Goal: Task Accomplishment & Management: Use online tool/utility

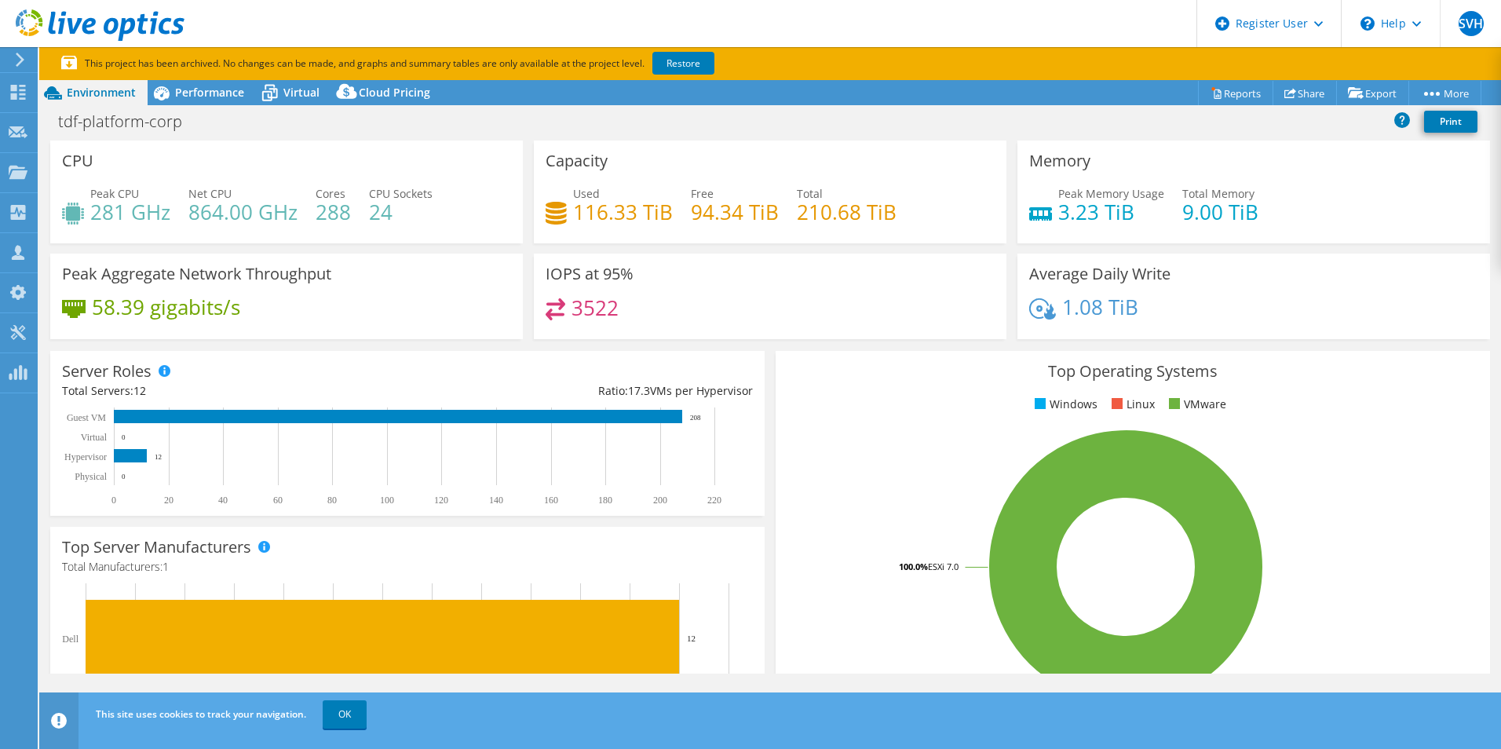
select select "USEast"
select select "USD"
click at [11, 55] on div at bounding box center [17, 60] width 17 height 14
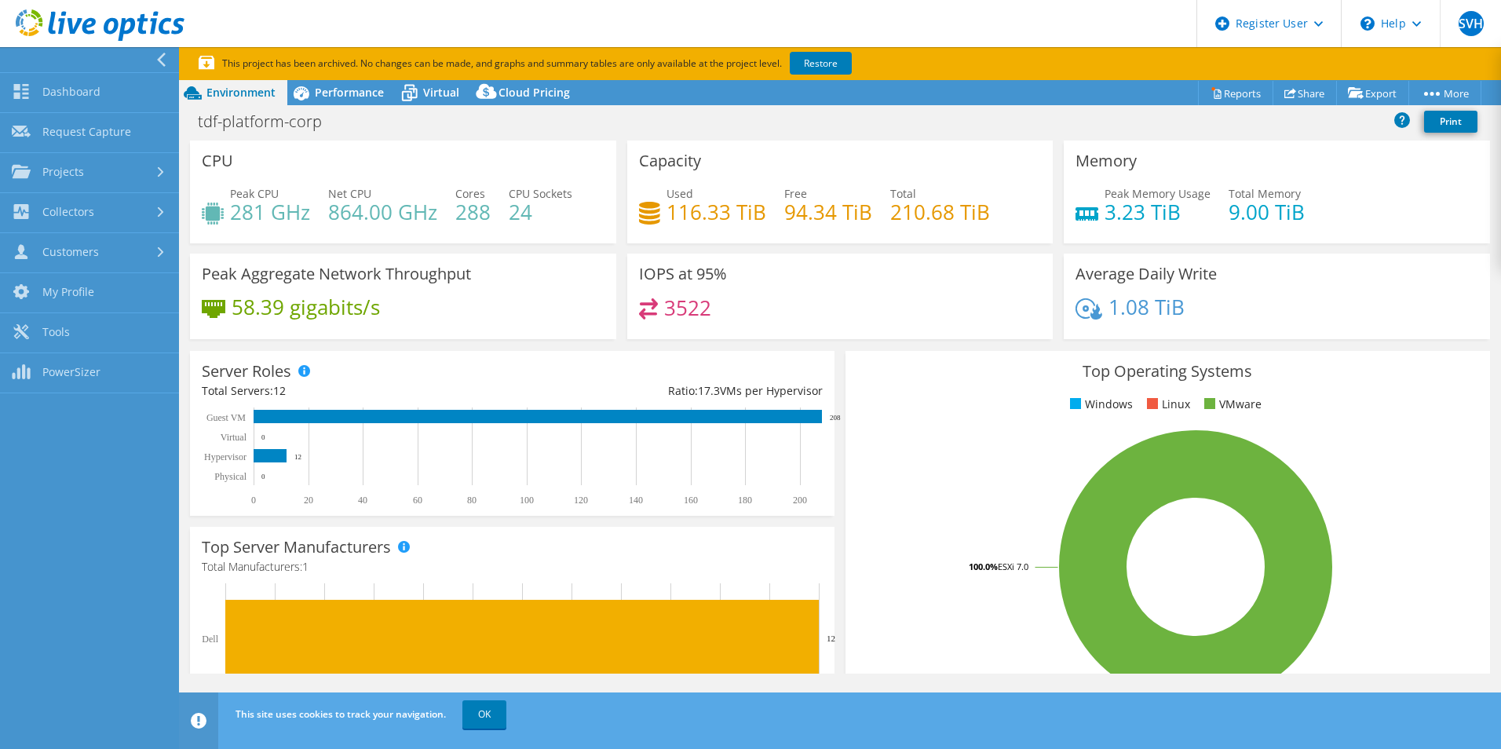
click at [87, 24] on icon at bounding box center [100, 25] width 169 height 32
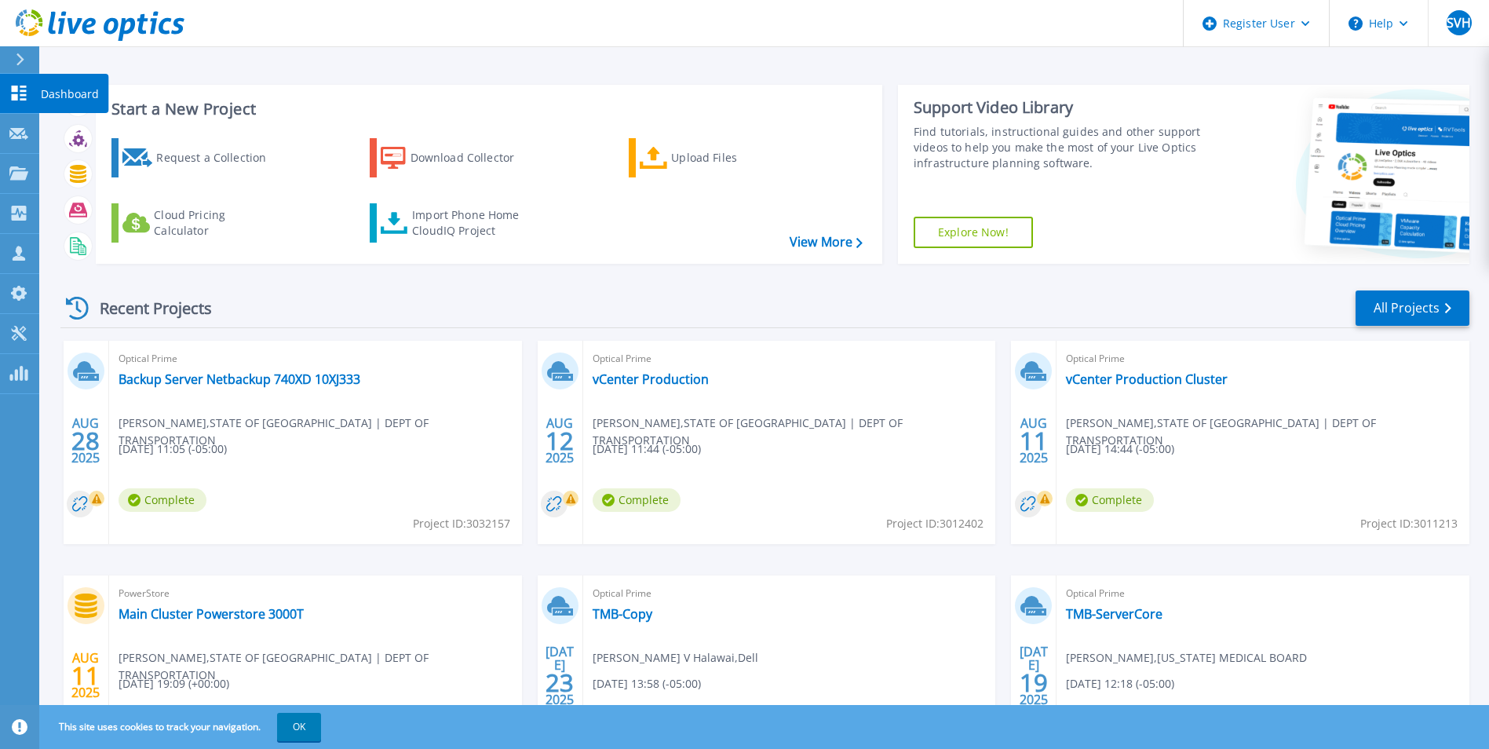
click at [20, 57] on icon at bounding box center [20, 59] width 8 height 13
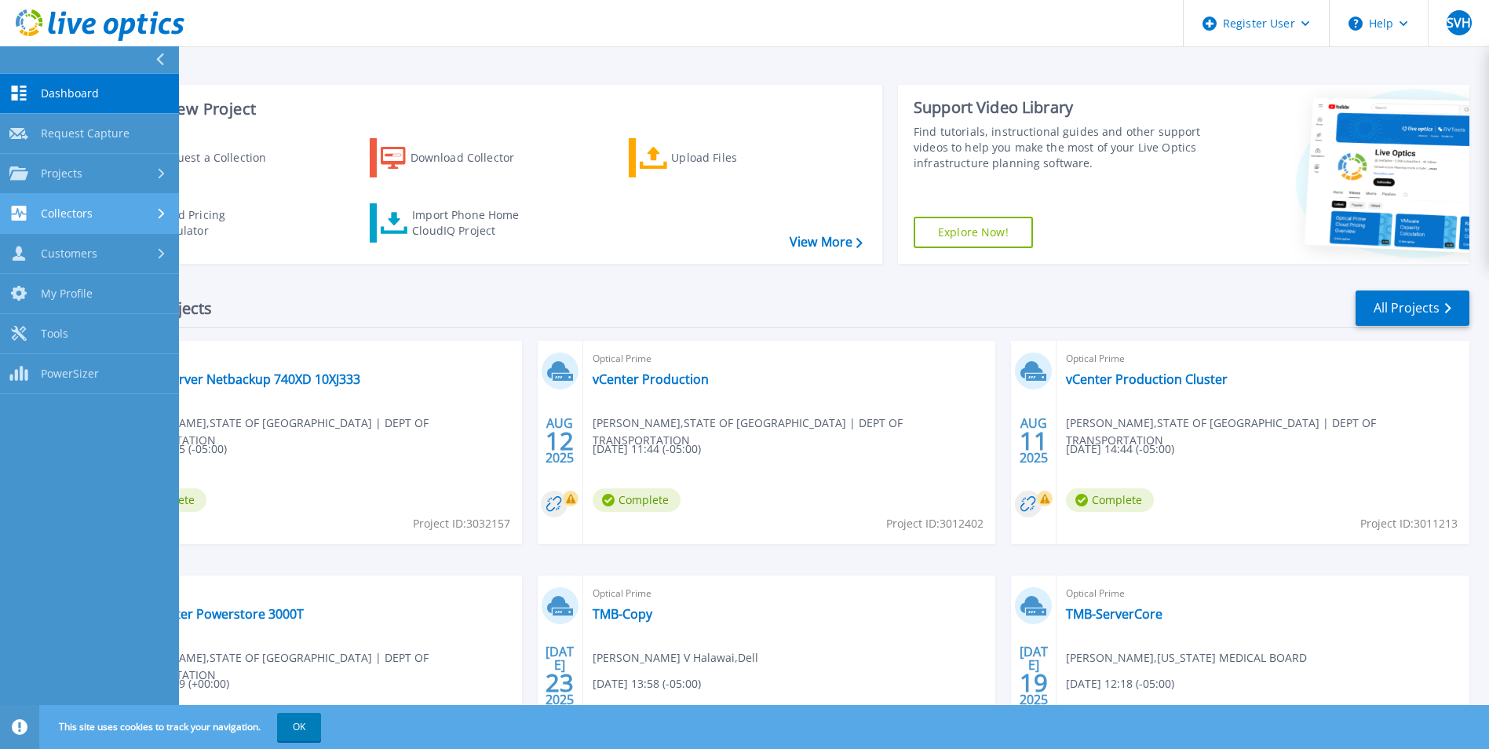
click at [130, 220] on div "Collectors" at bounding box center [89, 213] width 160 height 15
click at [136, 217] on div "Collectors" at bounding box center [89, 213] width 160 height 15
click at [141, 166] on div "Projects" at bounding box center [89, 173] width 160 height 14
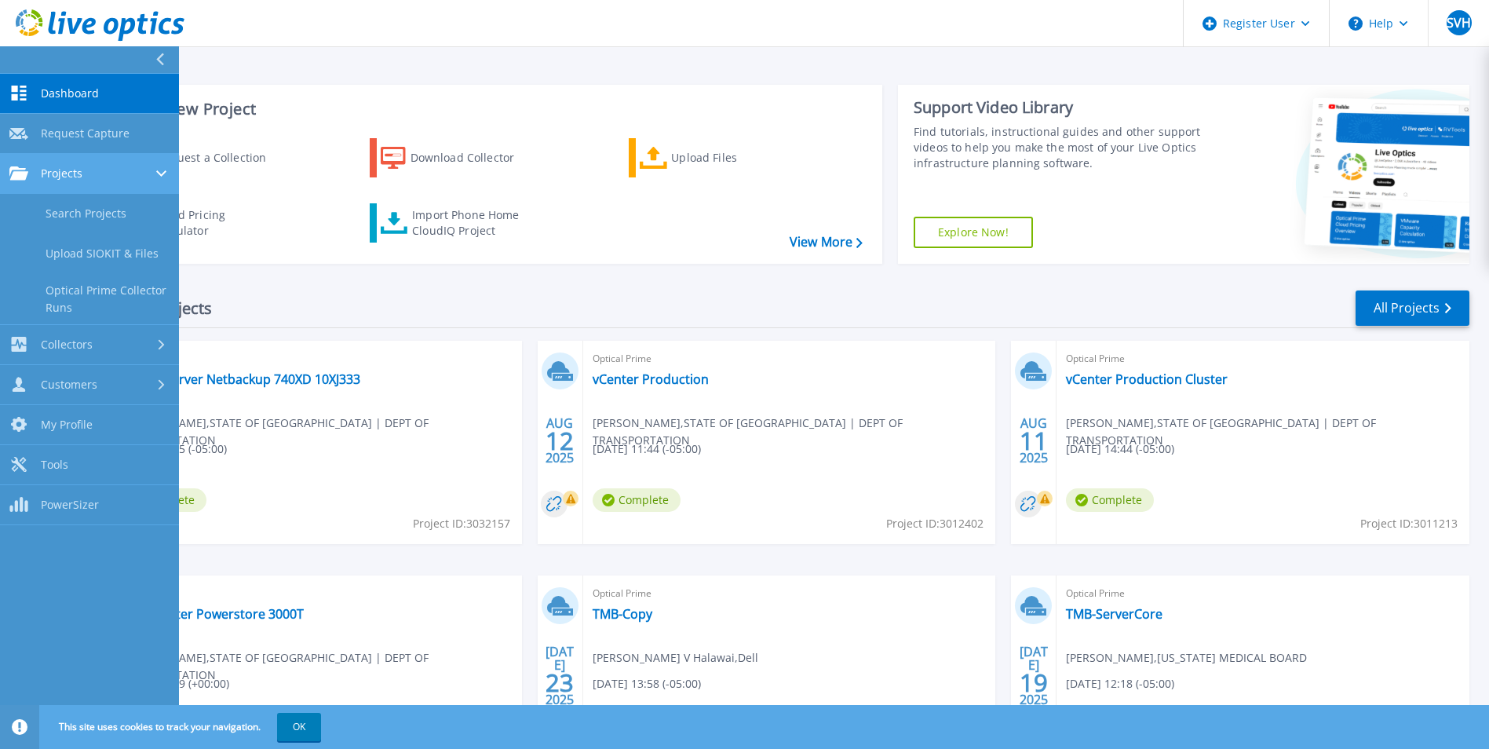
click at [142, 166] on div "Projects" at bounding box center [89, 173] width 160 height 14
click at [155, 160] on link "Projects Projects" at bounding box center [89, 174] width 179 height 40
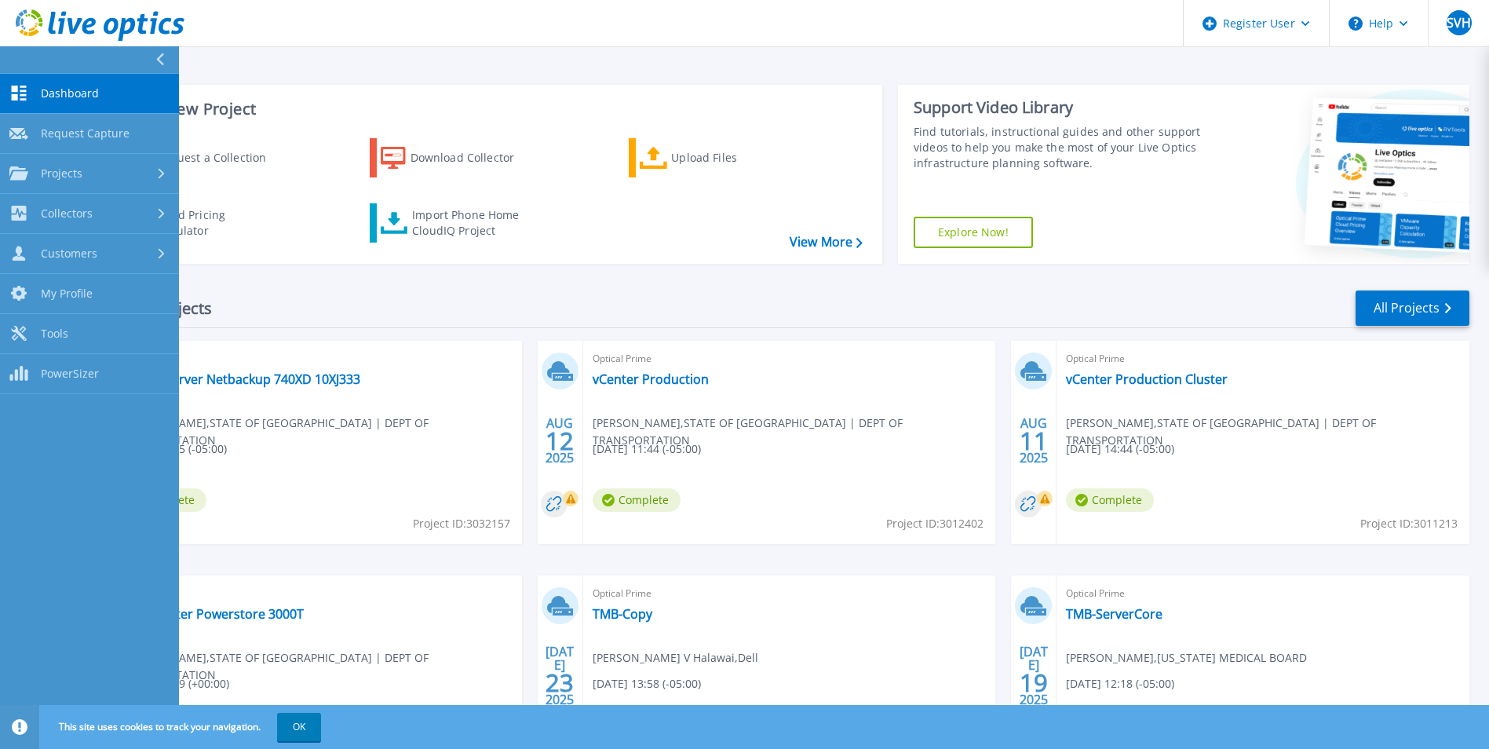
click at [158, 72] on div at bounding box center [166, 59] width 25 height 27
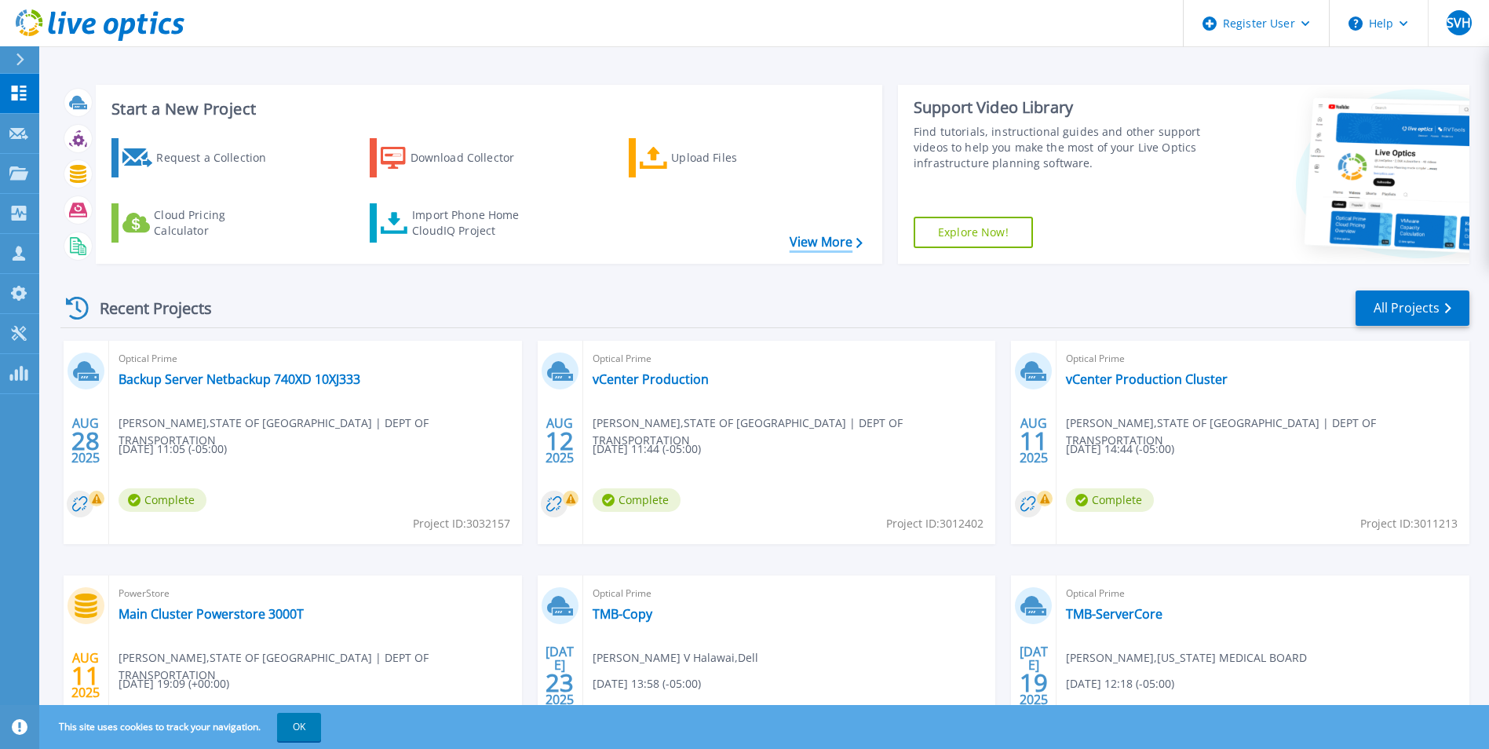
click at [812, 240] on link "View More" at bounding box center [826, 242] width 73 height 15
click at [21, 57] on icon at bounding box center [20, 59] width 8 height 13
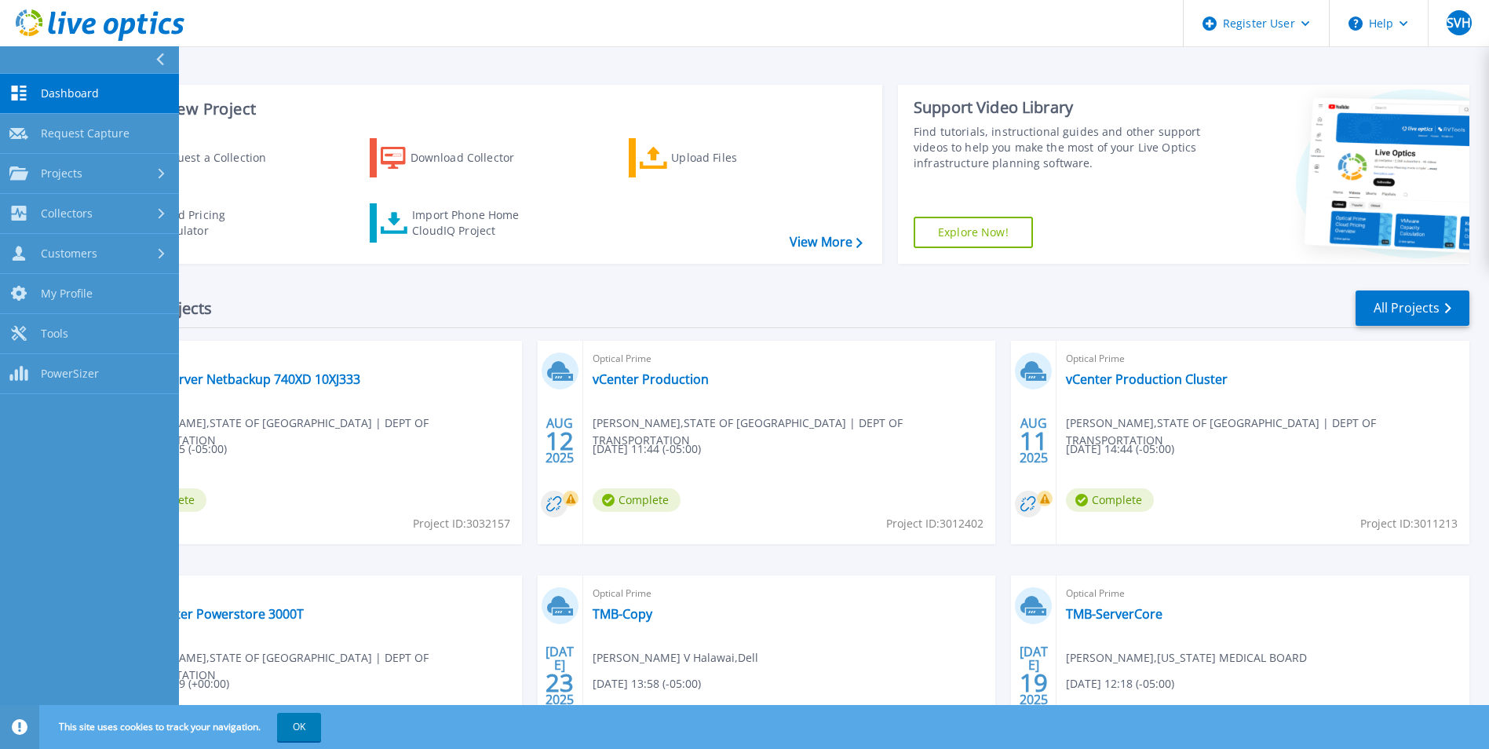
click at [21, 57] on button at bounding box center [89, 59] width 179 height 27
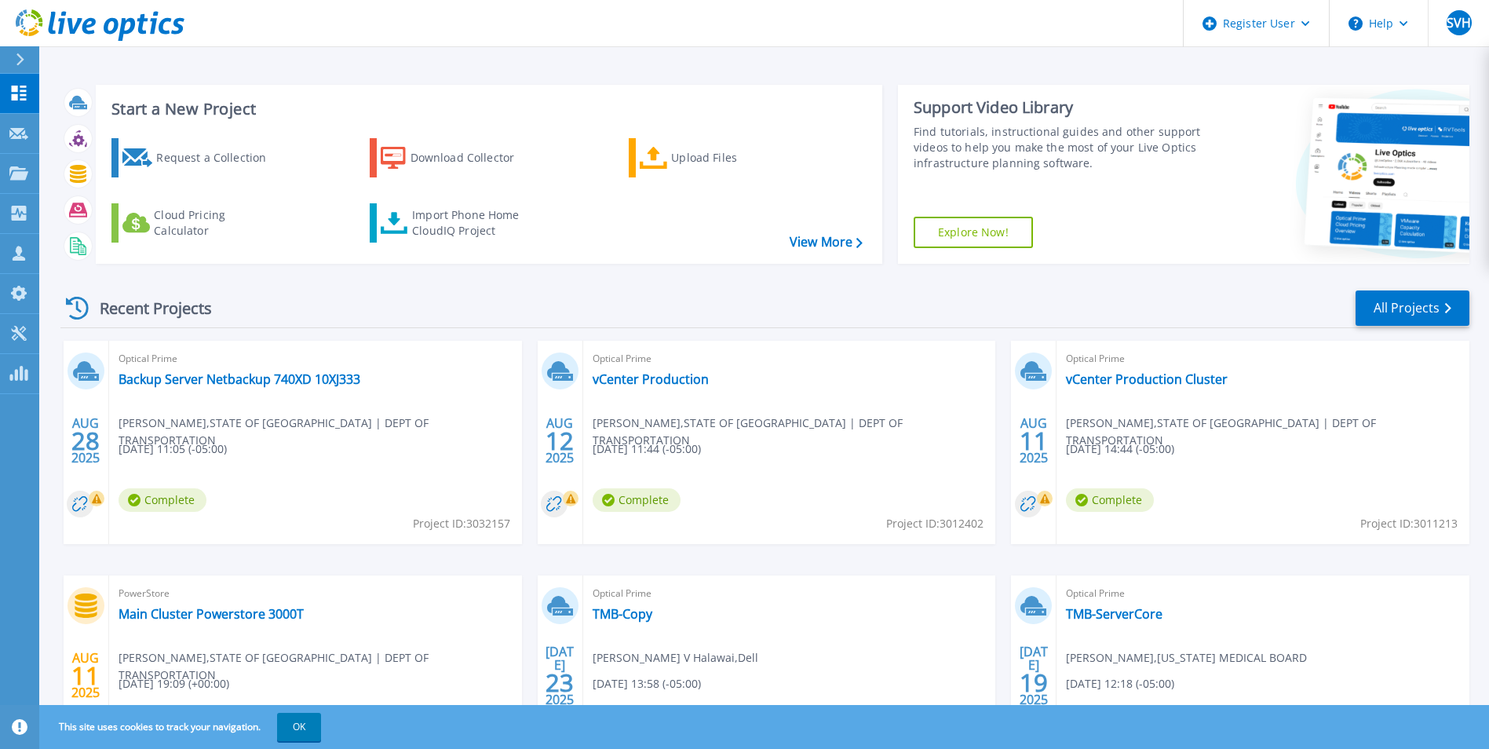
click at [13, 63] on button at bounding box center [19, 59] width 39 height 27
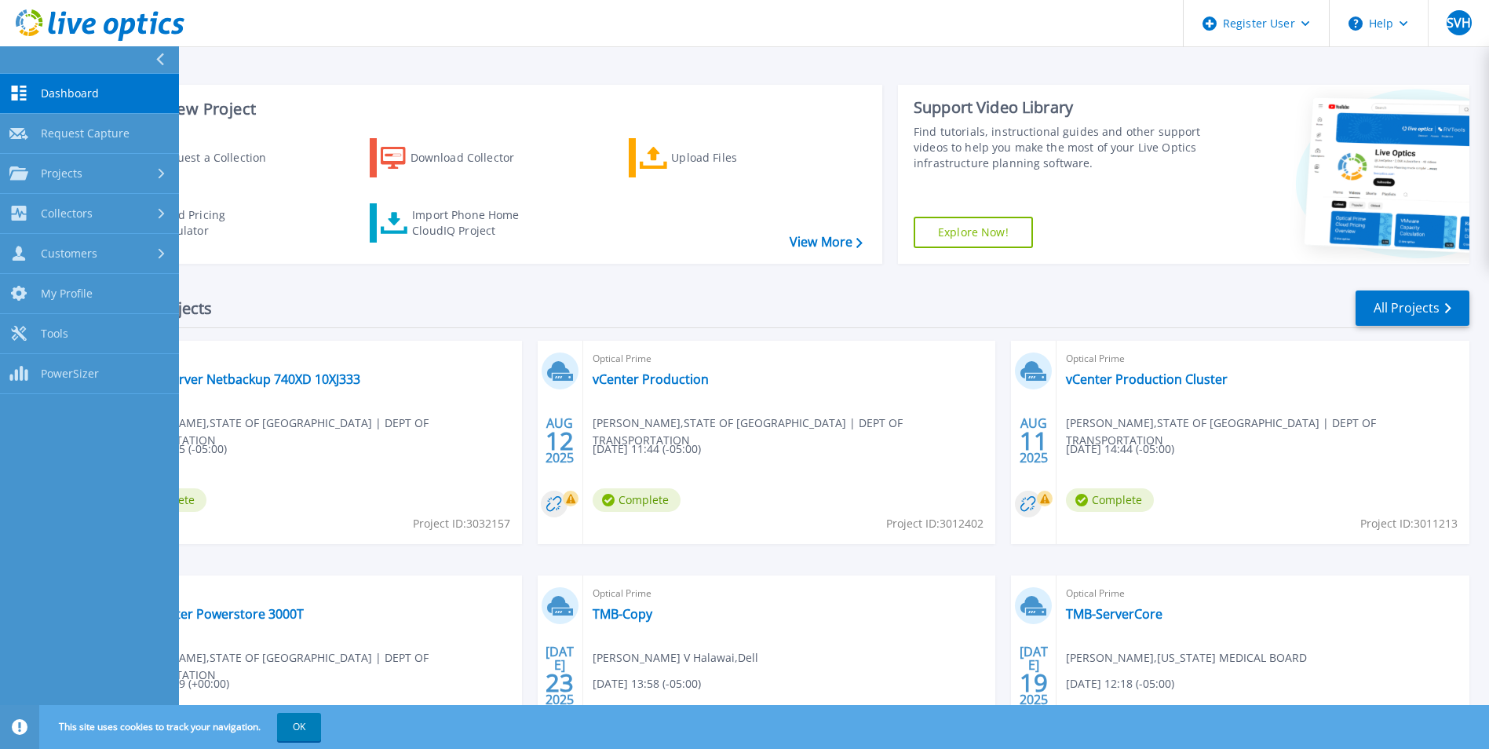
click at [161, 60] on icon at bounding box center [159, 59] width 9 height 13
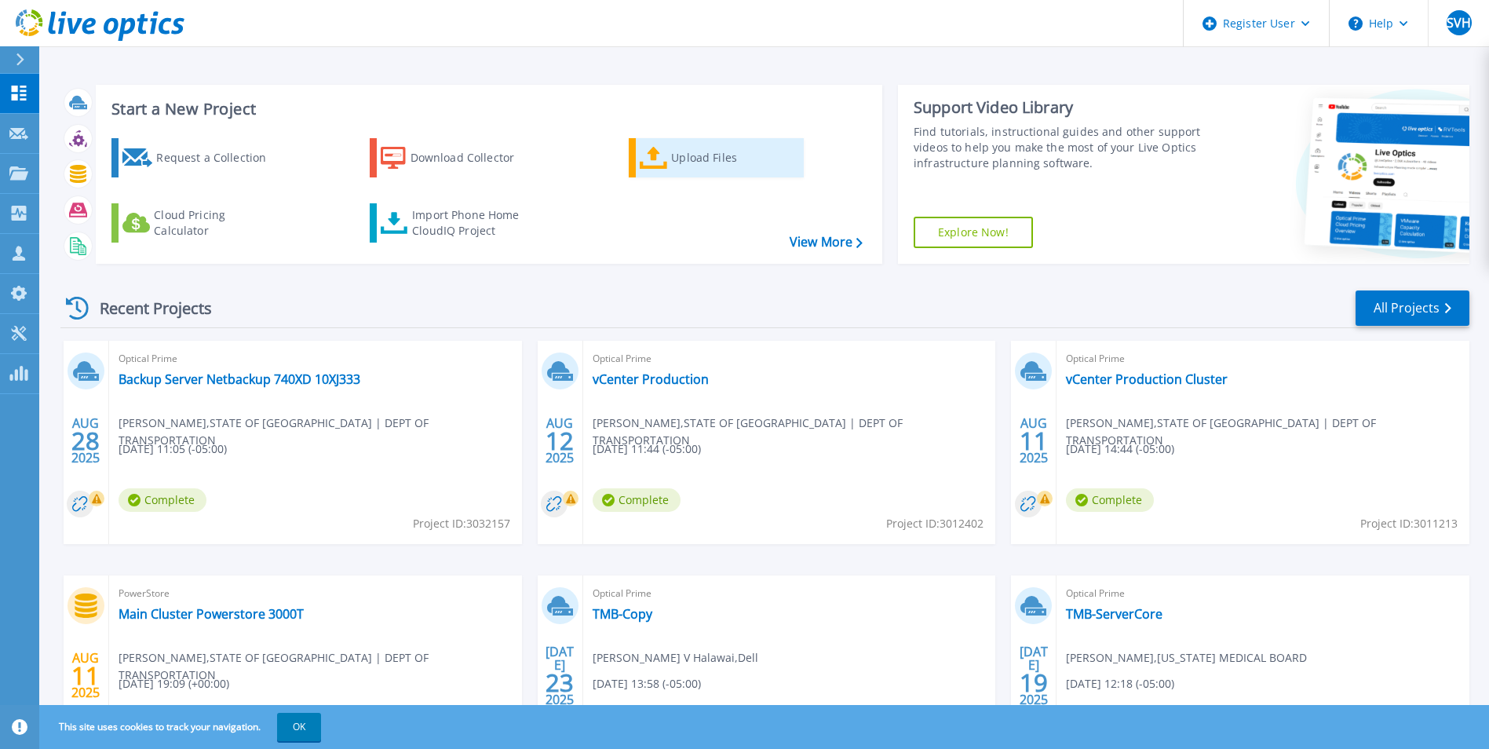
click at [642, 158] on icon at bounding box center [654, 158] width 28 height 23
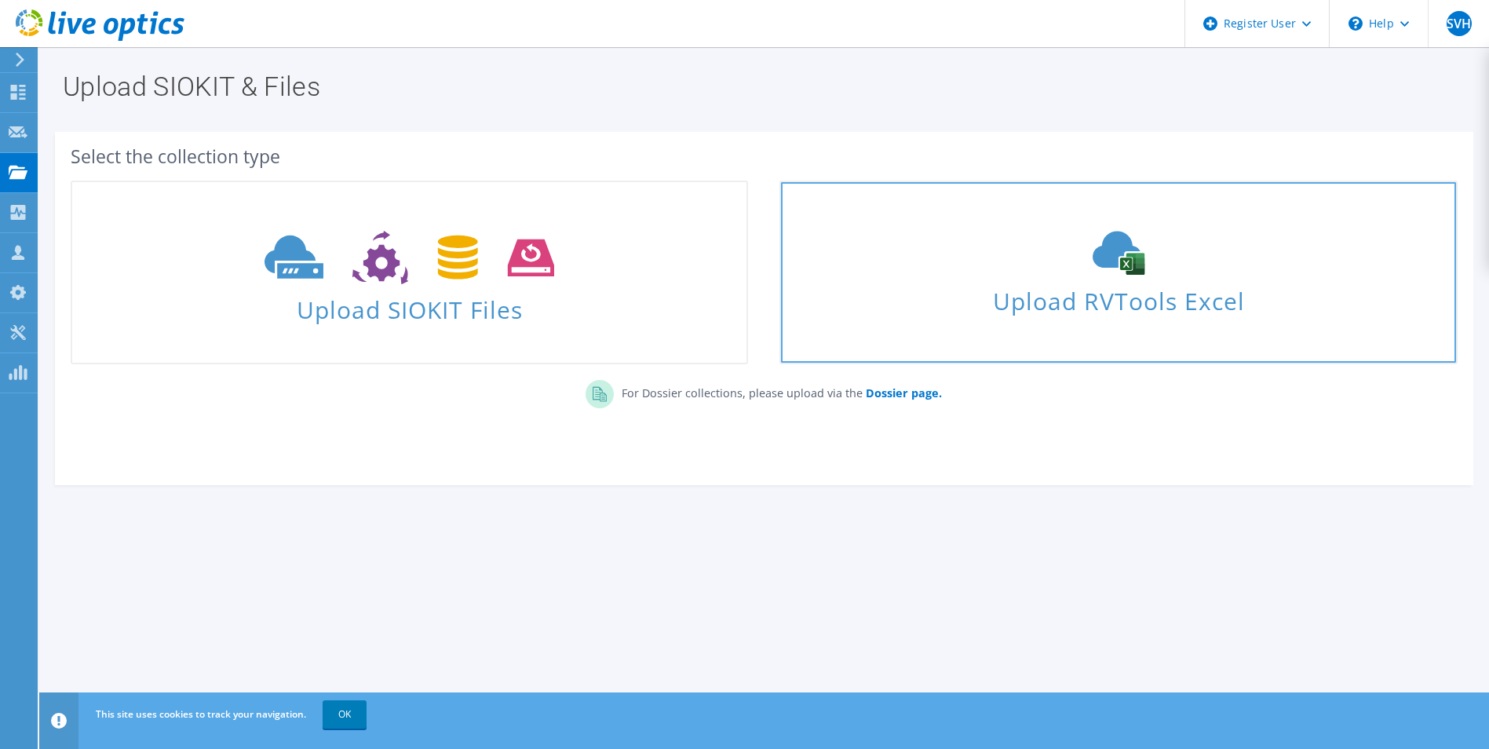
click at [1074, 286] on span "Upload RVTools Excel" at bounding box center [1118, 297] width 674 height 34
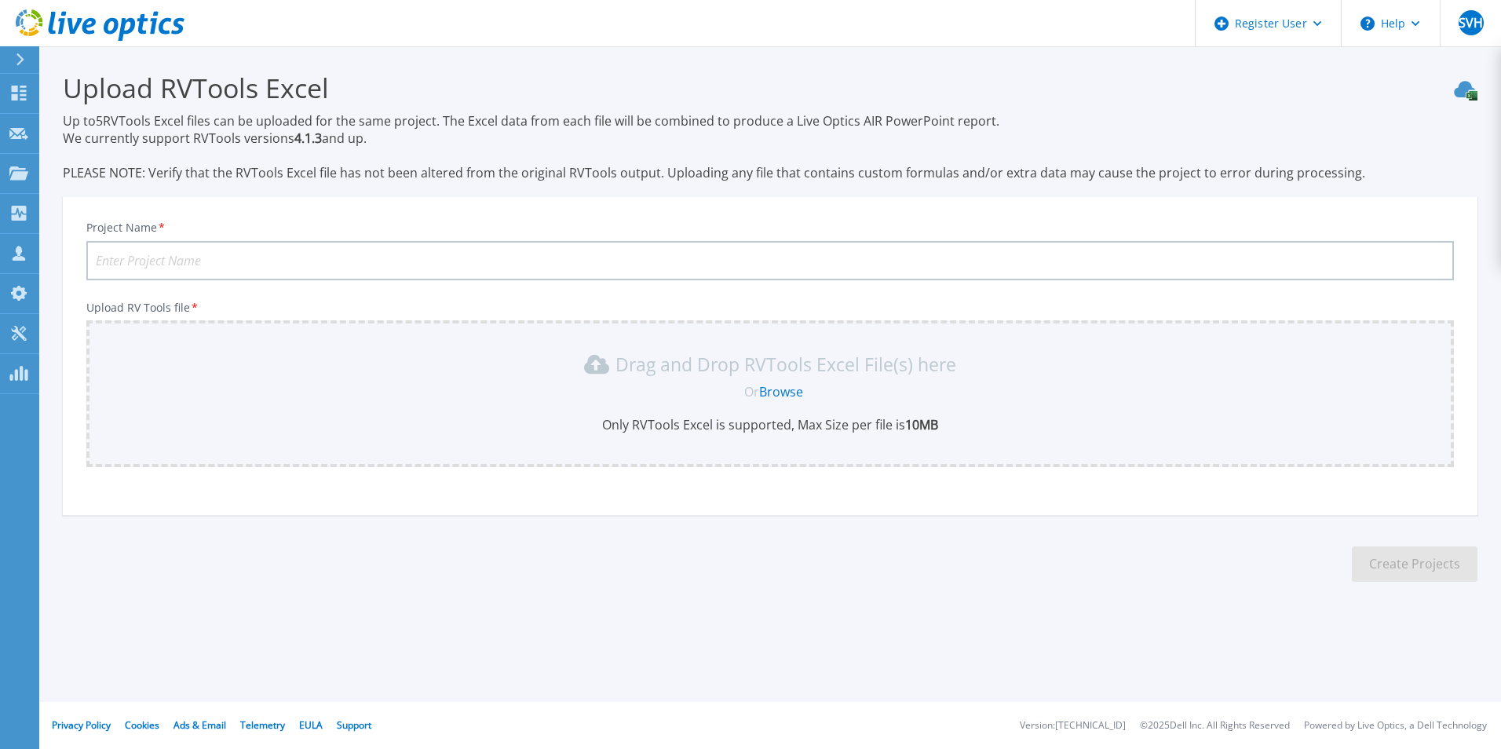
click at [269, 257] on input "Project Name *" at bounding box center [769, 260] width 1367 height 39
click at [250, 261] on input "Project Name *" at bounding box center [769, 260] width 1367 height 39
type input "HKS"
click at [710, 365] on p "Drag and Drop RVTools Excel File(s) here" at bounding box center [785, 364] width 341 height 16
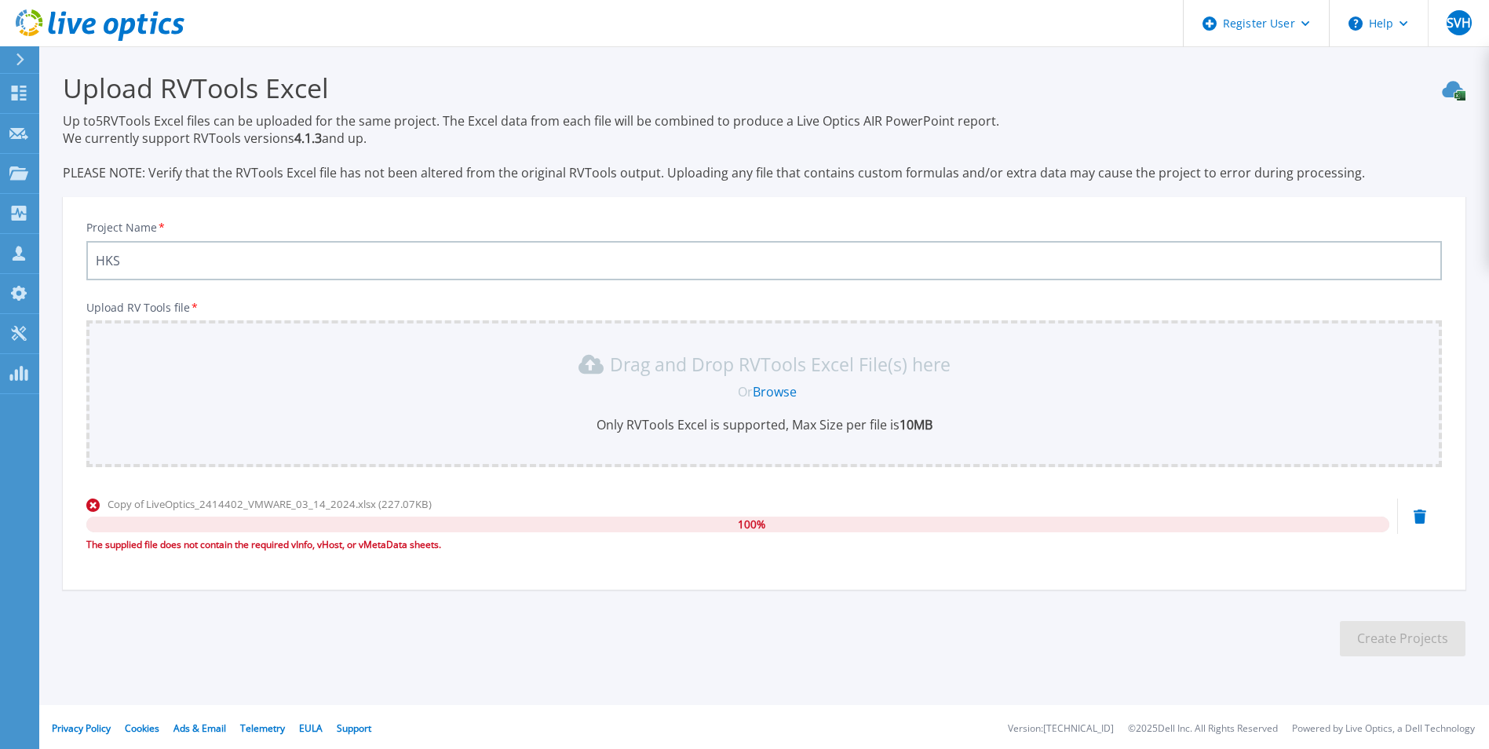
click at [1414, 518] on icon at bounding box center [1420, 516] width 13 height 14
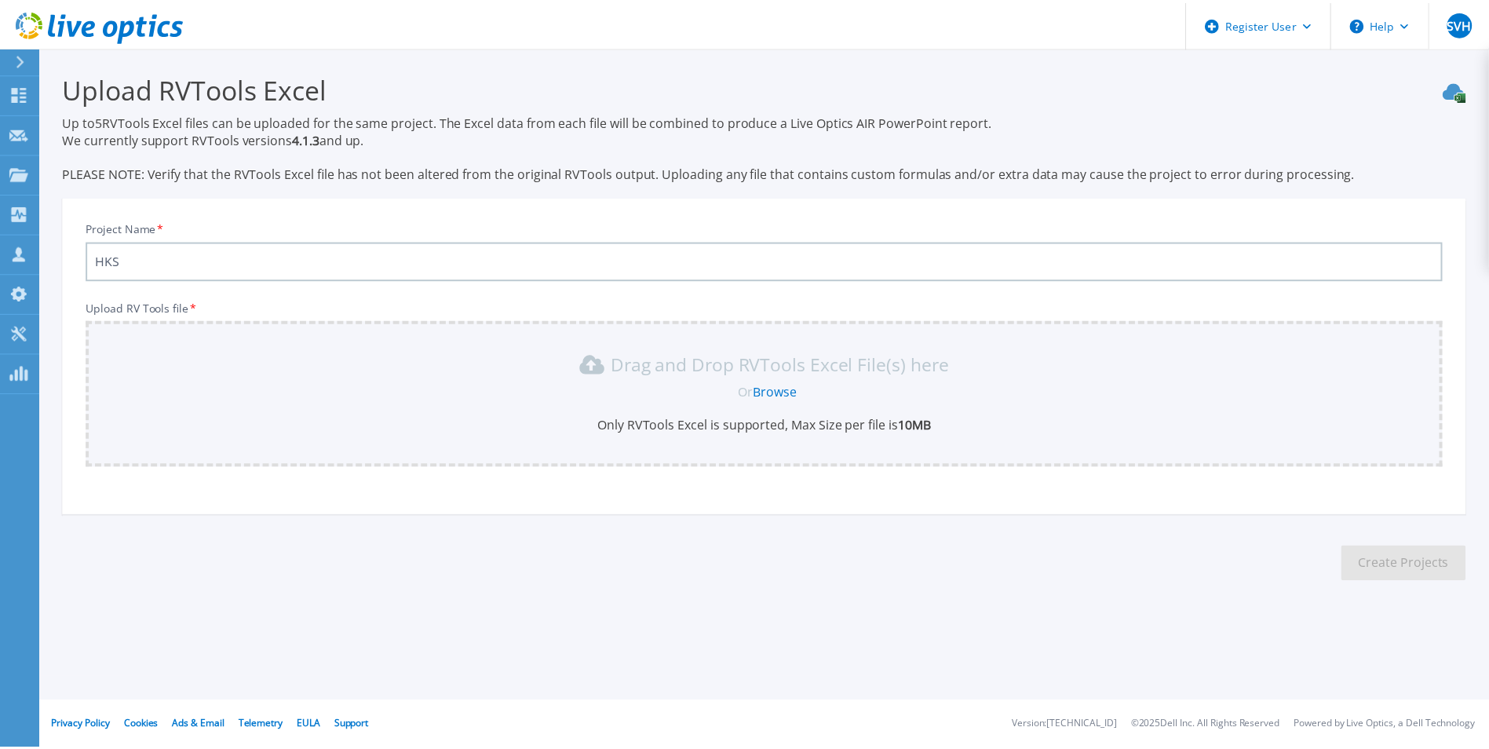
scroll to position [3, 0]
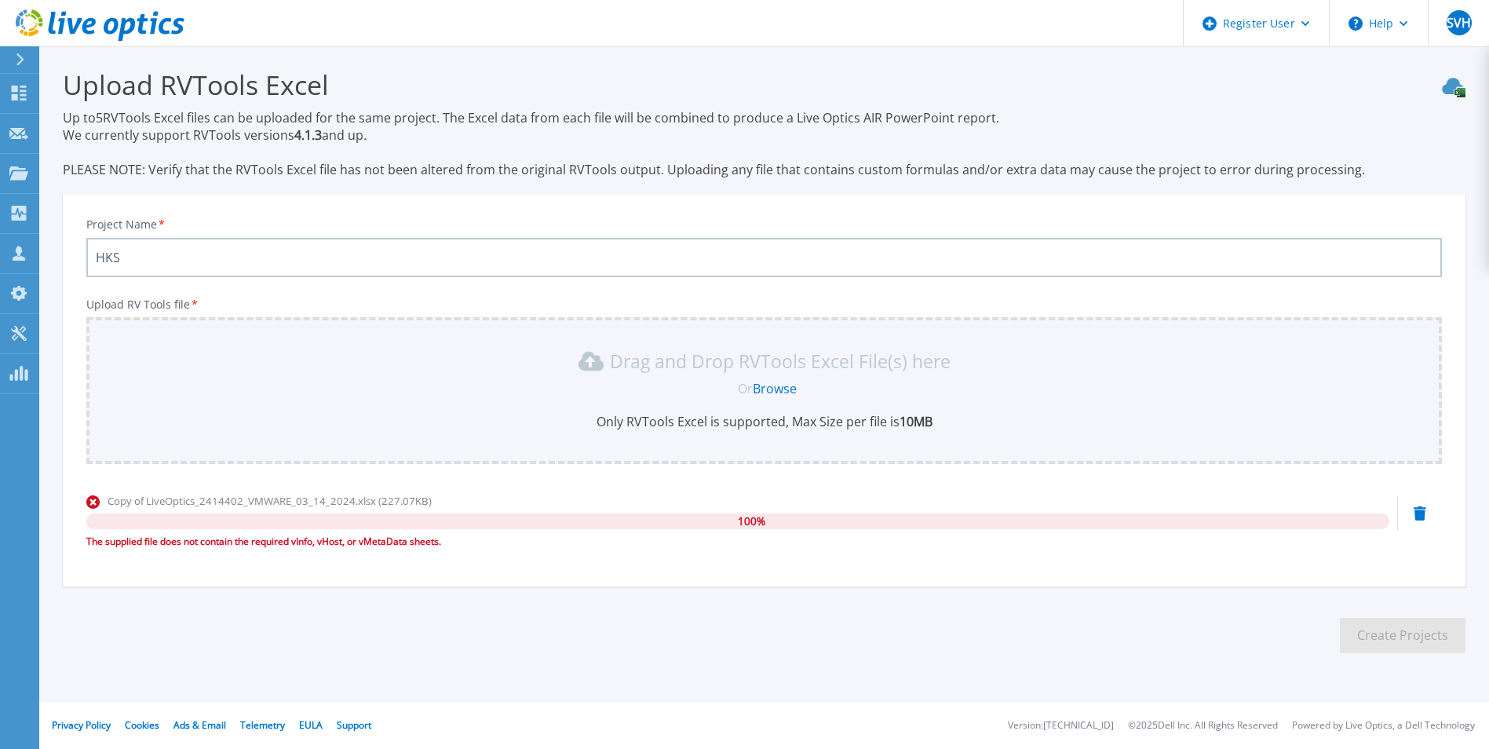
click at [1422, 514] on icon at bounding box center [1420, 513] width 13 height 14
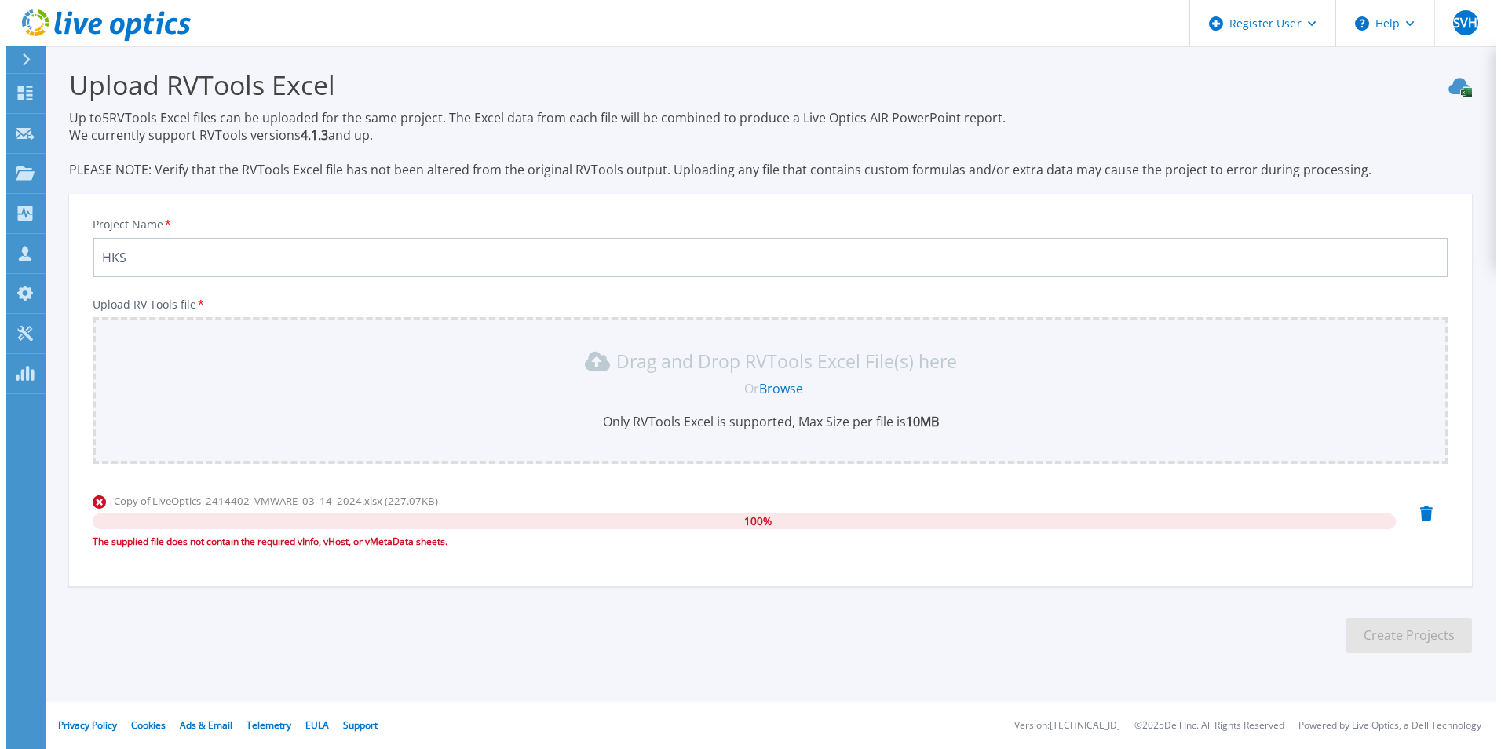
scroll to position [0, 0]
